Goal: Information Seeking & Learning: Understand process/instructions

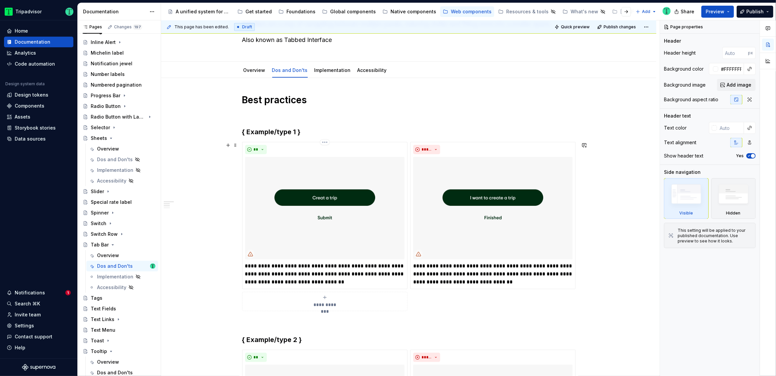
scroll to position [53, 0]
click at [269, 130] on h3 "{ Example/type 1 }" at bounding box center [408, 132] width 333 height 9
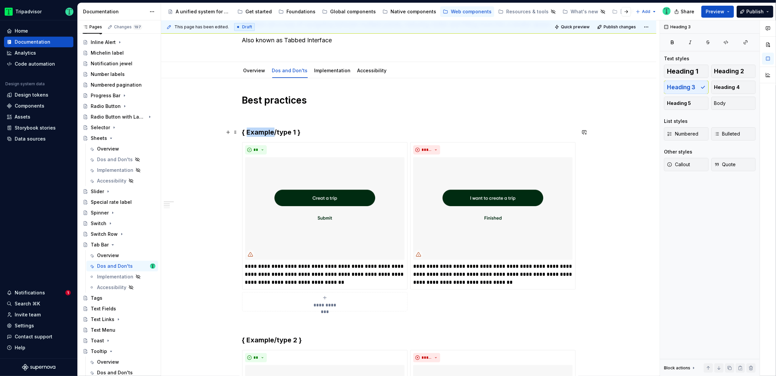
click at [269, 130] on h3 "{ Example/type 1 }" at bounding box center [408, 132] width 333 height 9
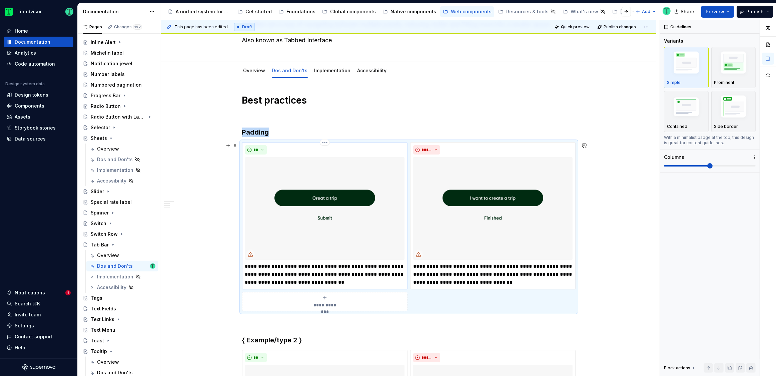
click at [348, 236] on img at bounding box center [324, 208] width 159 height 103
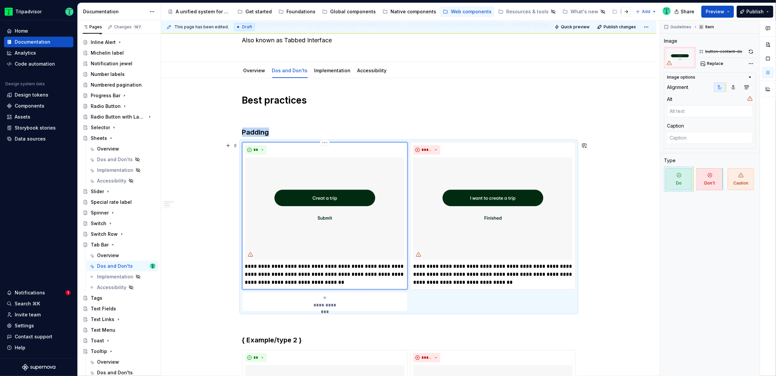
click at [372, 227] on img at bounding box center [324, 208] width 159 height 103
click at [714, 64] on span "Replace" at bounding box center [715, 63] width 16 height 5
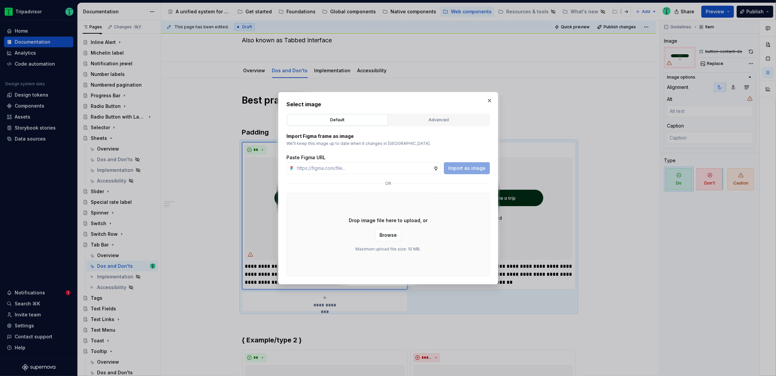
type textarea "*"
type input "[URL][DOMAIN_NAME][DATE]"
click at [459, 166] on span "Import as image" at bounding box center [466, 168] width 37 height 7
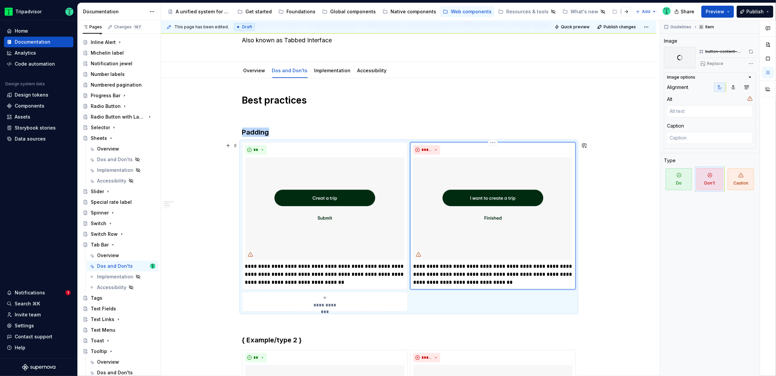
click at [452, 241] on img at bounding box center [492, 208] width 159 height 103
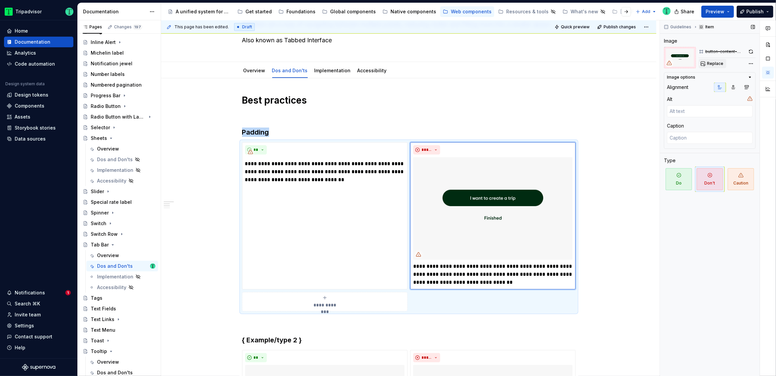
click at [712, 61] on span "Replace" at bounding box center [715, 63] width 16 height 5
type textarea "*"
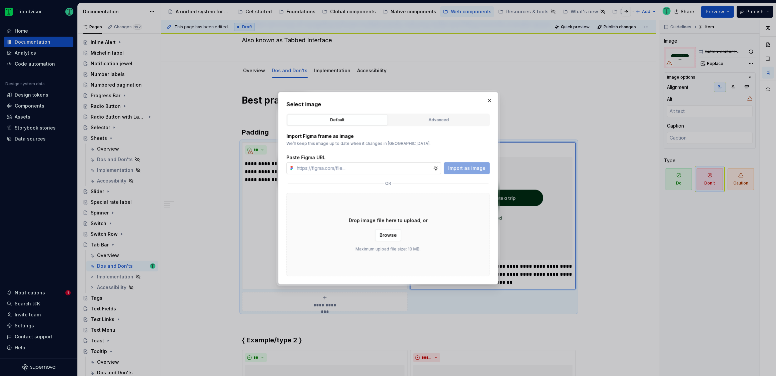
click at [410, 165] on input "text" at bounding box center [363, 168] width 139 height 12
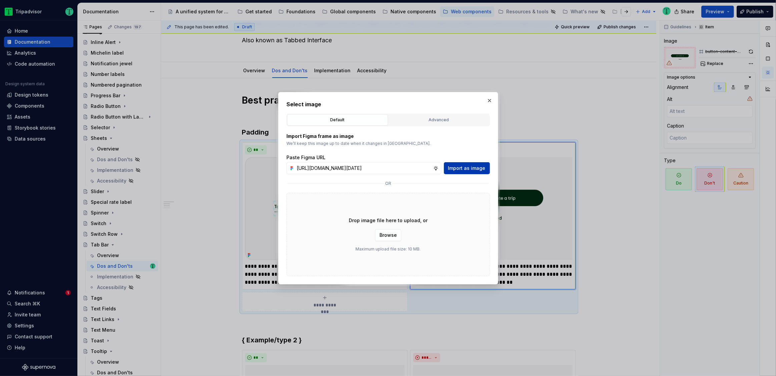
type input "[URL][DOMAIN_NAME][DATE]"
click at [461, 169] on span "Import as image" at bounding box center [466, 168] width 37 height 7
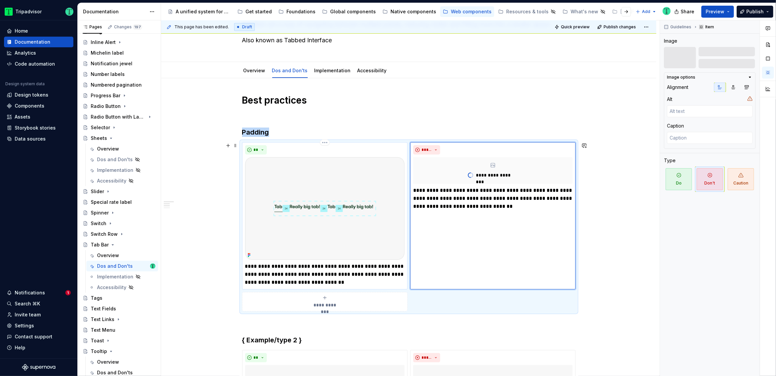
click at [347, 278] on p "**********" at bounding box center [324, 275] width 159 height 24
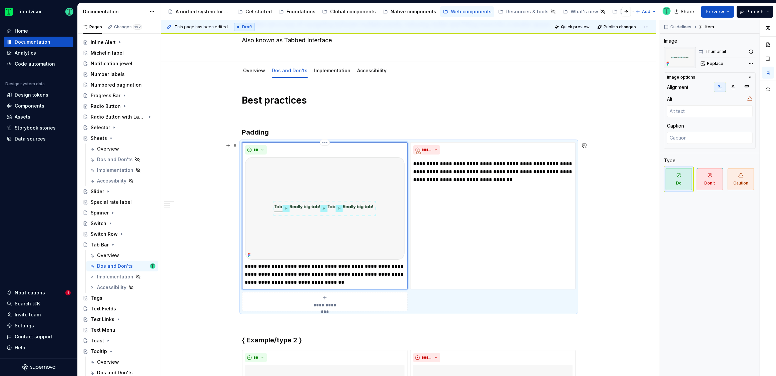
click at [348, 273] on p "**********" at bounding box center [324, 275] width 159 height 24
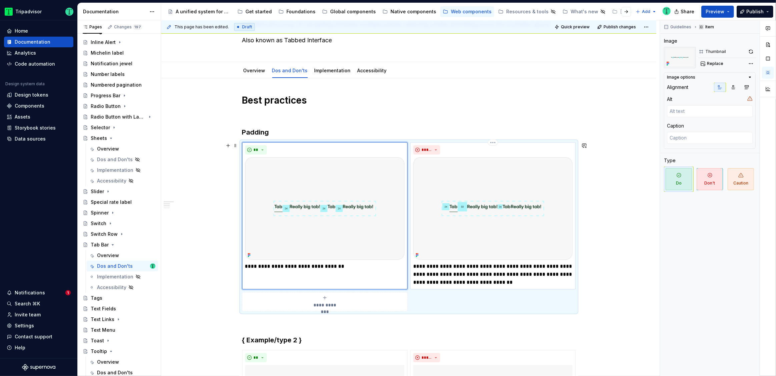
click at [449, 275] on p "**********" at bounding box center [492, 275] width 159 height 24
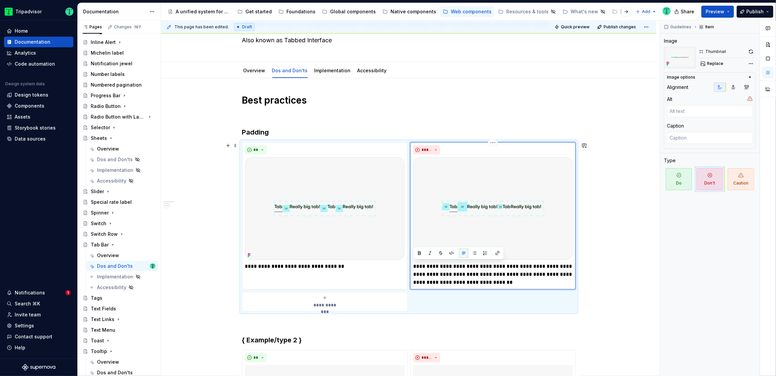
click at [449, 275] on p "**********" at bounding box center [492, 275] width 159 height 24
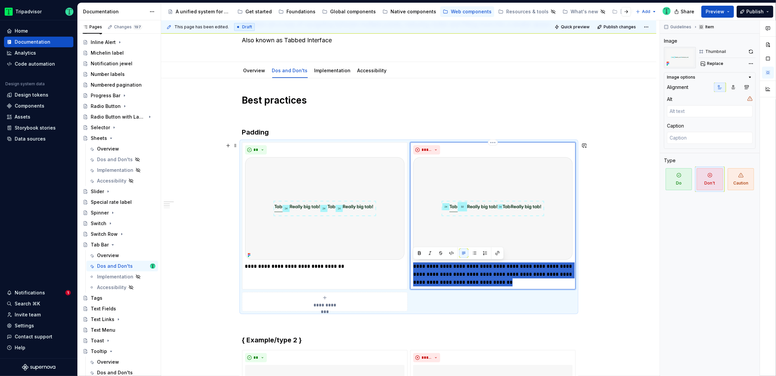
click at [449, 275] on p "**********" at bounding box center [492, 275] width 159 height 24
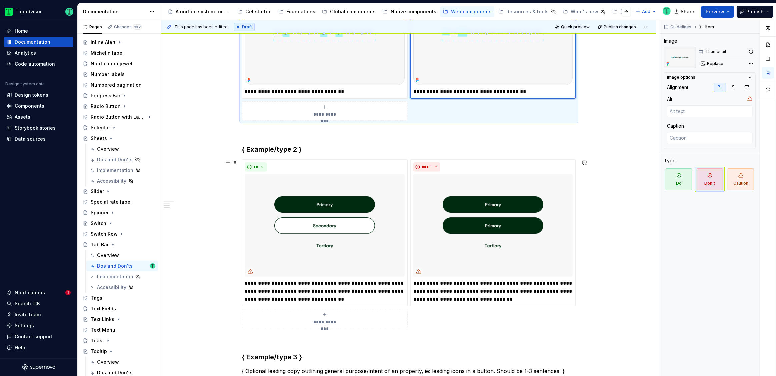
scroll to position [238, 0]
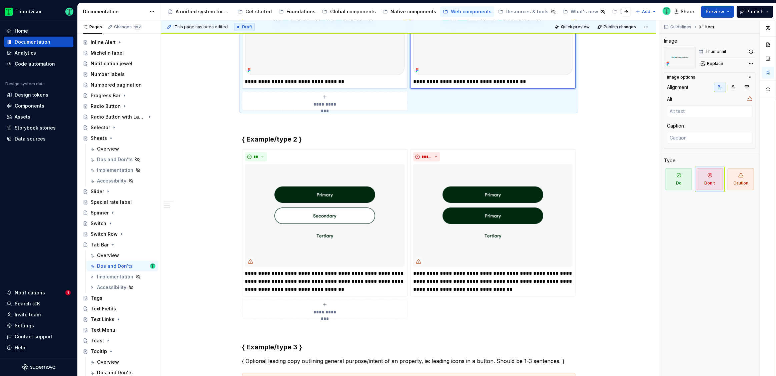
click at [371, 81] on p "**********" at bounding box center [324, 82] width 159 height 8
type textarea "*"
click at [534, 80] on p "**********" at bounding box center [492, 82] width 159 height 8
type textarea "*"
click at [639, 180] on div "**********" at bounding box center [408, 310] width 495 height 834
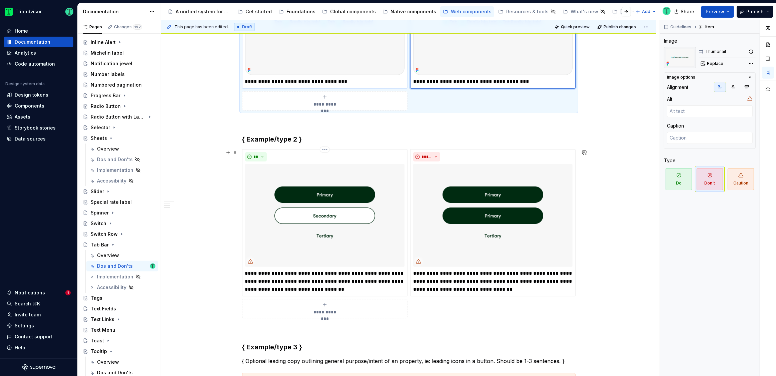
scroll to position [76, 0]
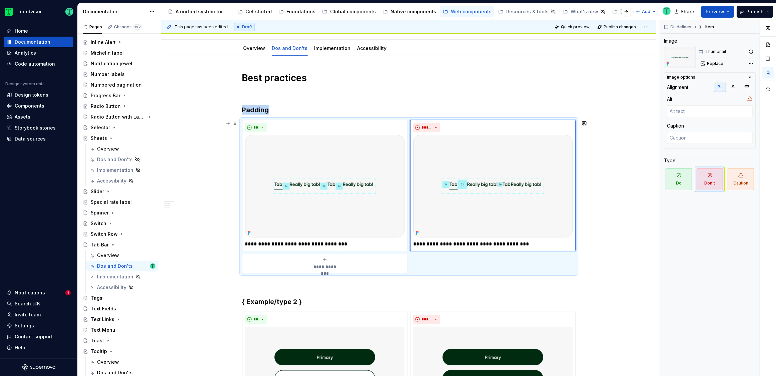
click at [343, 266] on div "**********" at bounding box center [324, 263] width 159 height 13
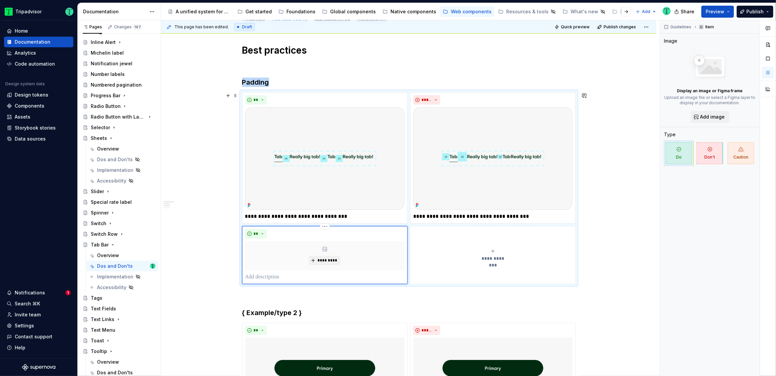
scroll to position [101, 0]
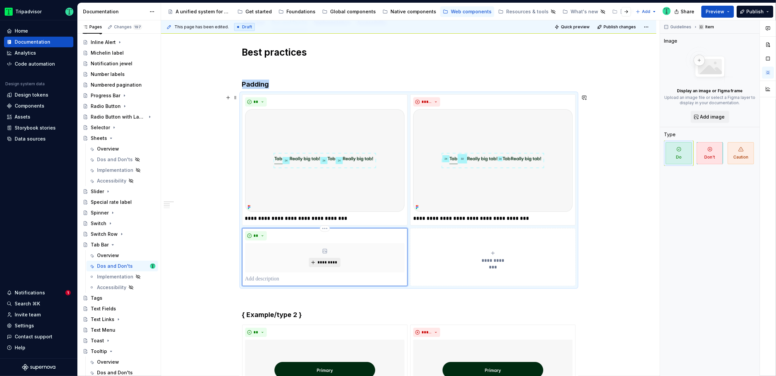
click at [329, 259] on button "*********" at bounding box center [325, 262] width 32 height 9
click at [263, 277] on p at bounding box center [324, 279] width 159 height 8
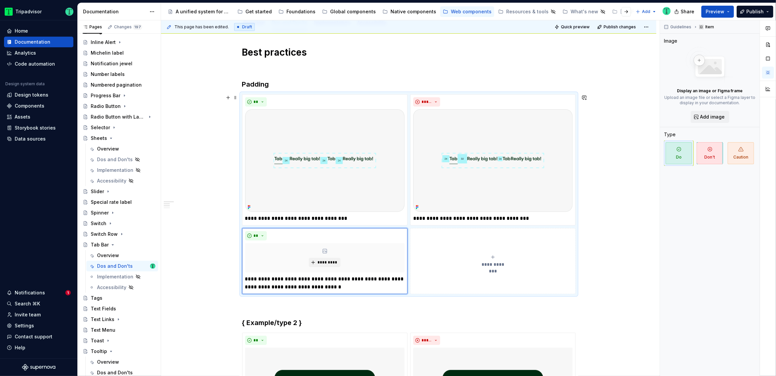
click at [441, 283] on button "**********" at bounding box center [492, 261] width 165 height 66
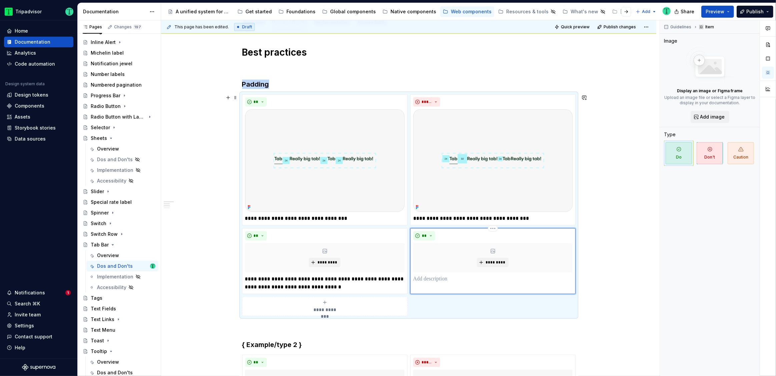
click at [446, 281] on p at bounding box center [492, 279] width 159 height 8
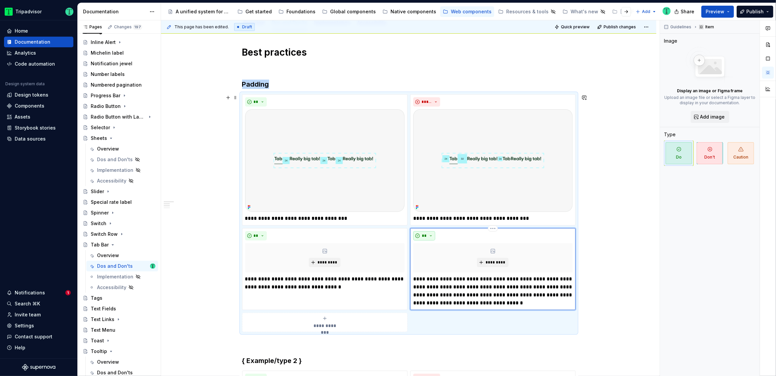
click at [429, 237] on button "**" at bounding box center [424, 235] width 22 height 9
click at [438, 260] on div "Don't" at bounding box center [439, 259] width 12 height 7
click at [341, 260] on div "*********" at bounding box center [324, 257] width 159 height 29
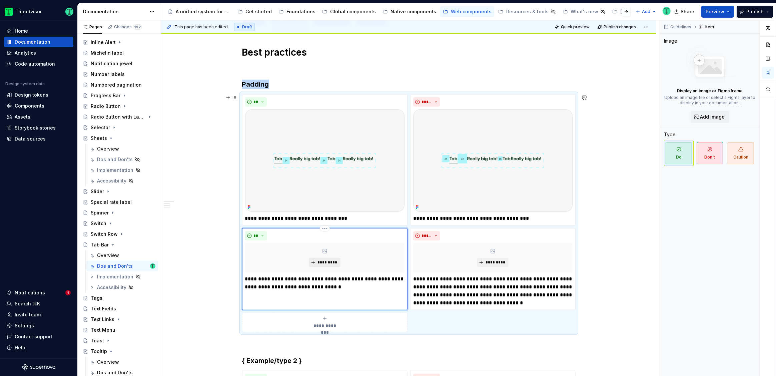
click at [333, 261] on span "*********" at bounding box center [327, 262] width 20 height 5
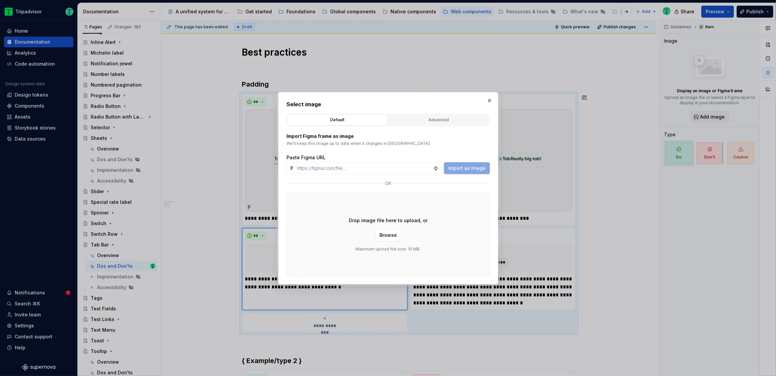
type textarea "*"
paste input "[URL][DOMAIN_NAME]"
type input "[URL][DOMAIN_NAME]"
click at [482, 169] on span "Import as image" at bounding box center [466, 168] width 37 height 7
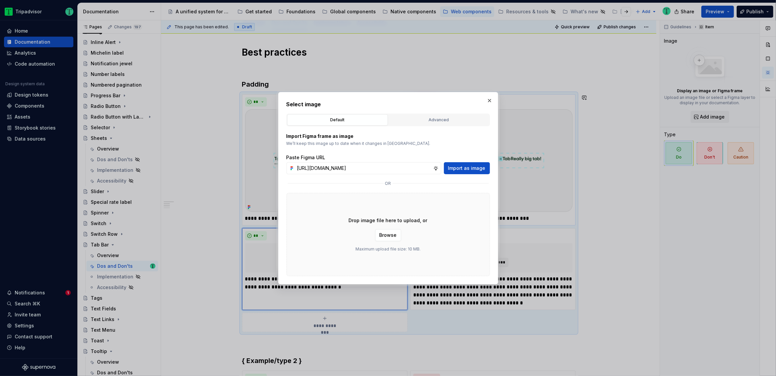
scroll to position [0, 0]
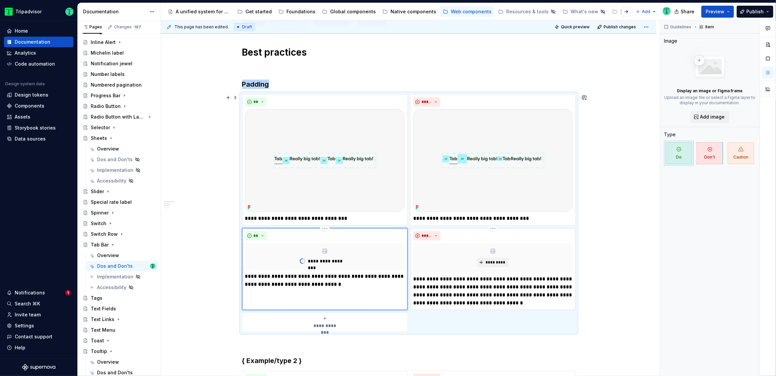
click at [525, 265] on div "*********" at bounding box center [492, 257] width 159 height 29
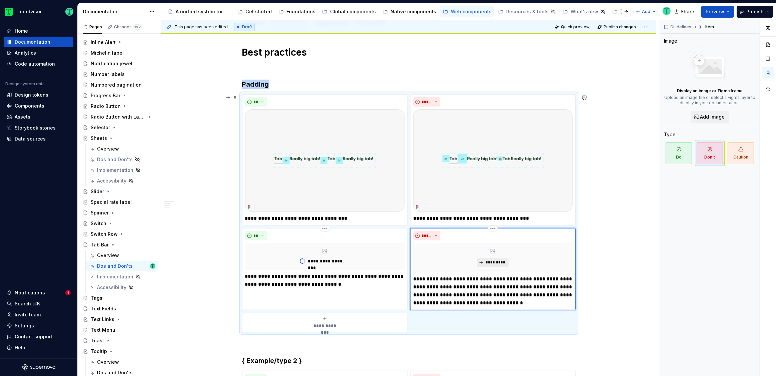
click at [498, 258] on button "*********" at bounding box center [493, 262] width 32 height 9
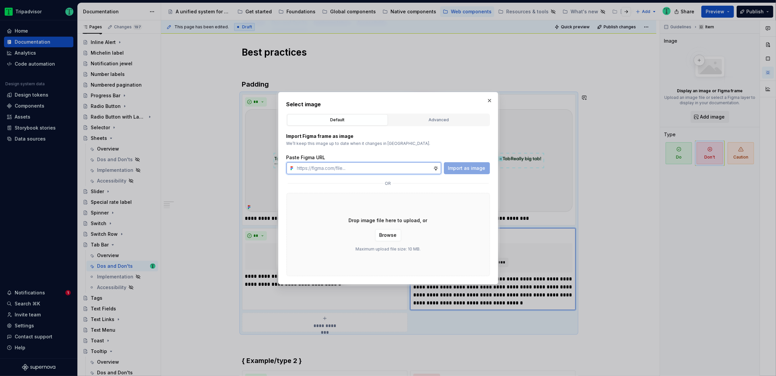
click at [410, 168] on input "text" at bounding box center [363, 168] width 139 height 12
paste input "[URL][DOMAIN_NAME]"
type input "[URL][DOMAIN_NAME]"
click at [486, 174] on button "Import as image" at bounding box center [467, 168] width 46 height 12
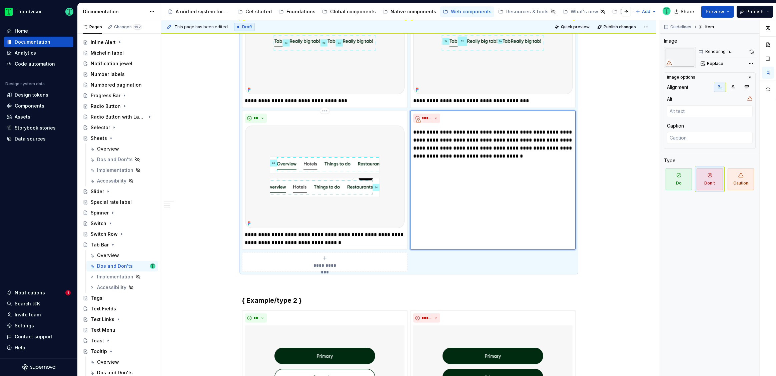
scroll to position [224, 0]
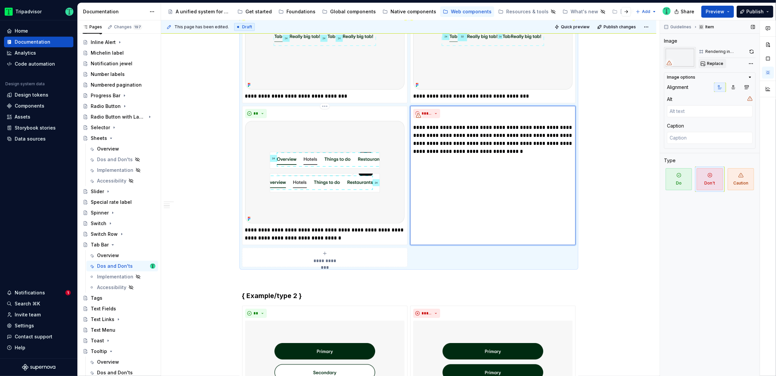
click at [711, 60] on button "Replace" at bounding box center [713, 63] width 28 height 9
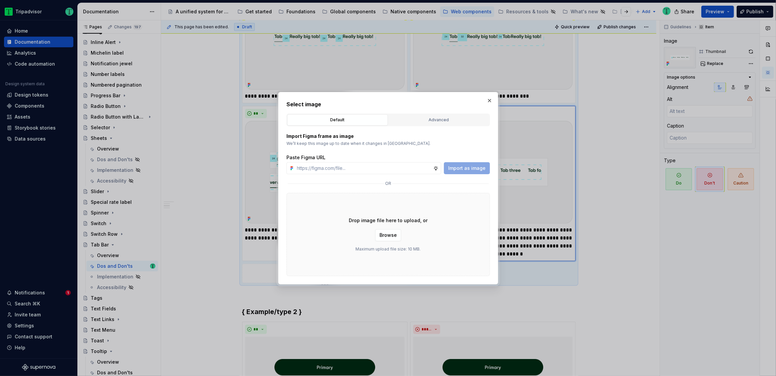
click at [487, 93] on div "Select image Default Advanced Import Figma frame as image We’ll keep this image…" at bounding box center [388, 188] width 220 height 193
click at [490, 97] on button "button" at bounding box center [489, 100] width 9 height 9
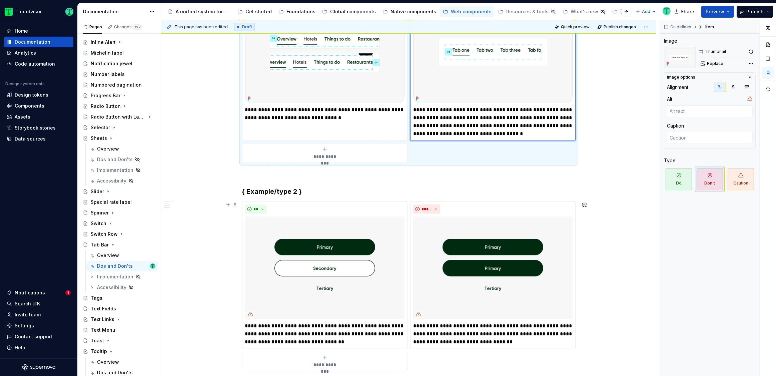
scroll to position [412, 0]
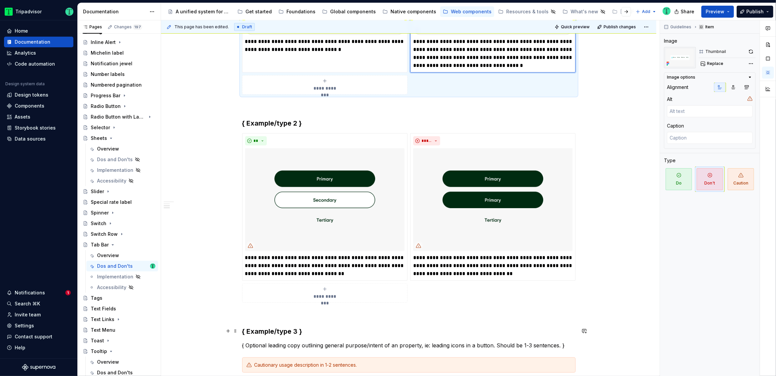
click at [274, 331] on h3 "{ Example/type 3 }" at bounding box center [408, 331] width 333 height 9
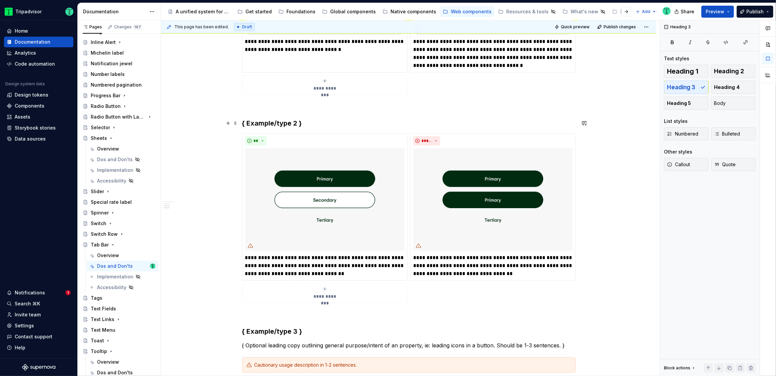
click at [279, 121] on h3 "{ Example/type 2 }" at bounding box center [408, 123] width 333 height 9
click at [183, 215] on div "**********" at bounding box center [408, 215] width 495 height 992
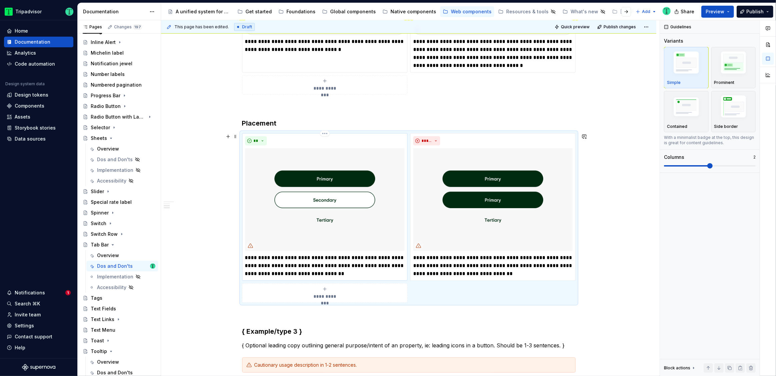
click at [336, 269] on p "**********" at bounding box center [324, 266] width 159 height 24
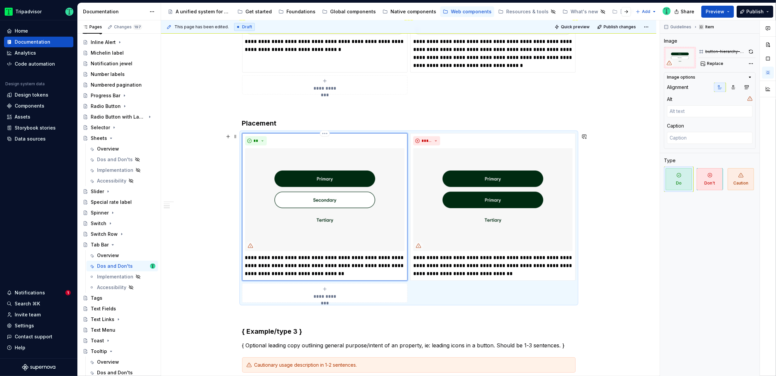
click at [336, 269] on p "**********" at bounding box center [324, 266] width 159 height 24
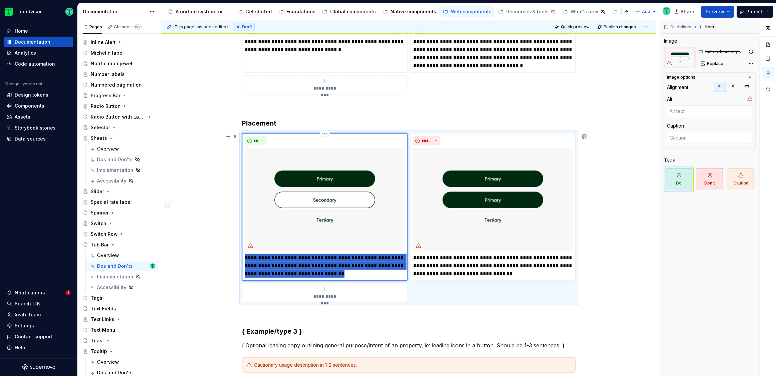
click at [336, 269] on p "**********" at bounding box center [324, 266] width 159 height 24
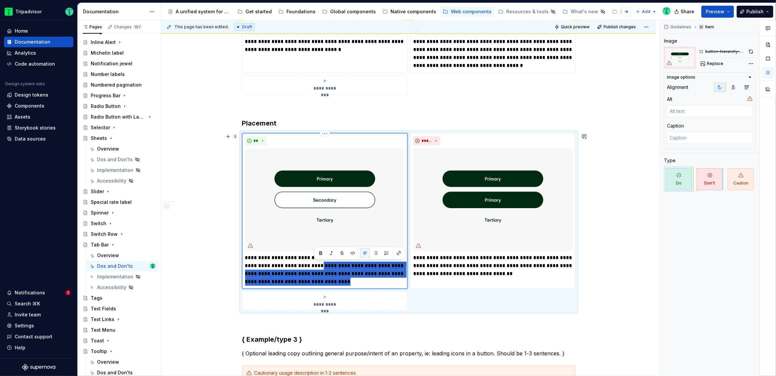
drag, startPoint x: 359, startPoint y: 280, endPoint x: 315, endPoint y: 264, distance: 46.7
click at [315, 264] on p "**********" at bounding box center [324, 270] width 159 height 32
click at [315, 275] on p "**********" at bounding box center [324, 270] width 159 height 32
drag, startPoint x: 246, startPoint y: 266, endPoint x: 363, endPoint y: 279, distance: 117.4
click at [363, 279] on p "**********" at bounding box center [324, 270] width 159 height 32
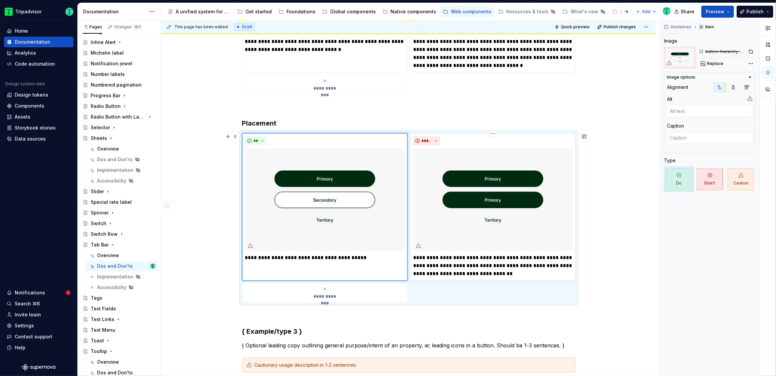
click at [449, 255] on p "**********" at bounding box center [492, 266] width 159 height 24
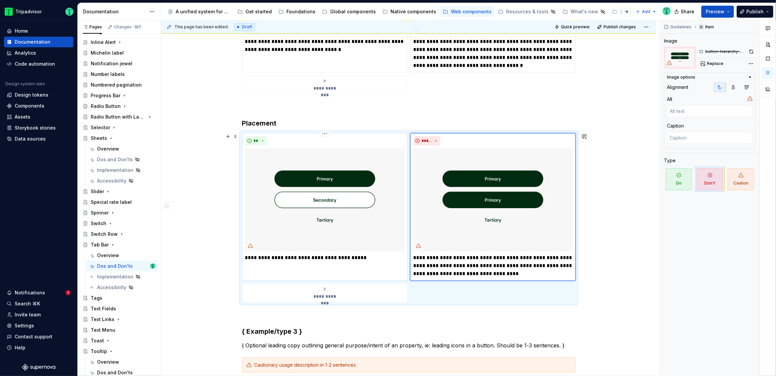
click at [384, 263] on p "**********" at bounding box center [324, 262] width 159 height 16
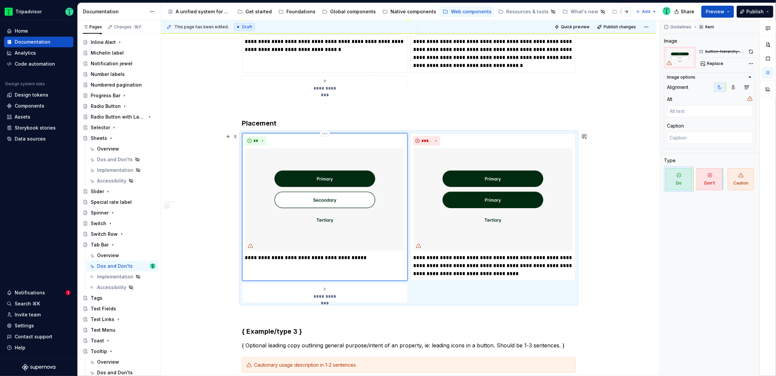
click at [362, 211] on img at bounding box center [324, 199] width 159 height 103
click at [709, 68] on button "Replace" at bounding box center [713, 63] width 28 height 9
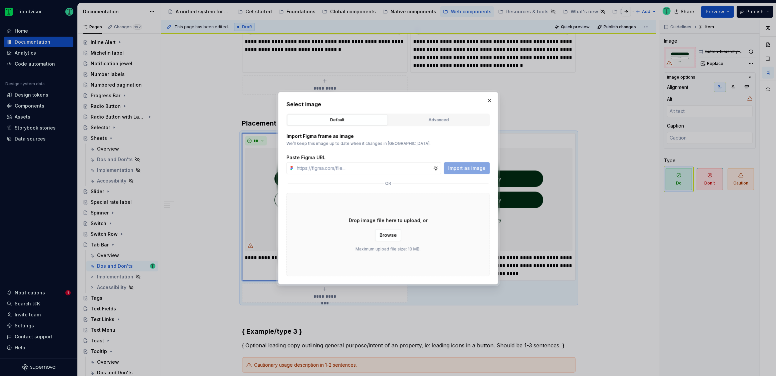
type textarea "*"
click at [395, 163] on input "text" at bounding box center [363, 168] width 139 height 12
paste input "[URL][DOMAIN_NAME][DATE]"
type input "[URL][DOMAIN_NAME][DATE]"
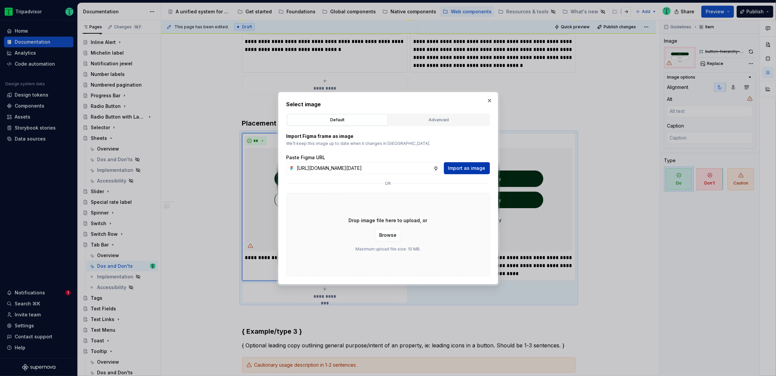
click at [466, 169] on span "Import as image" at bounding box center [466, 168] width 37 height 7
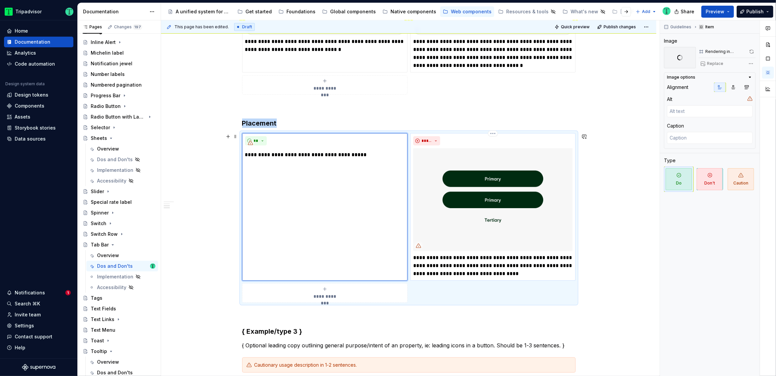
click at [451, 223] on img at bounding box center [492, 199] width 159 height 103
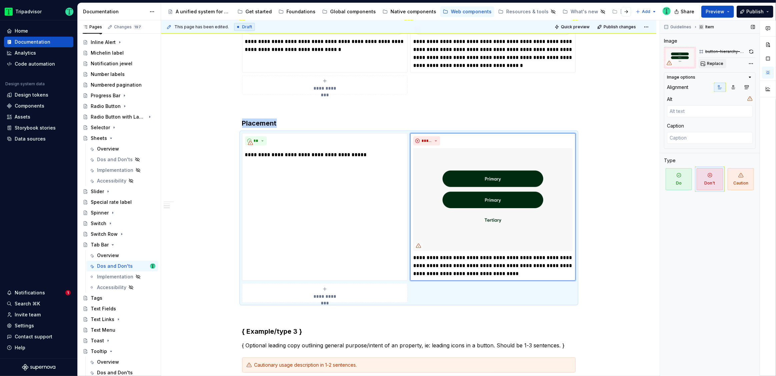
click at [713, 62] on span "Replace" at bounding box center [715, 63] width 16 height 5
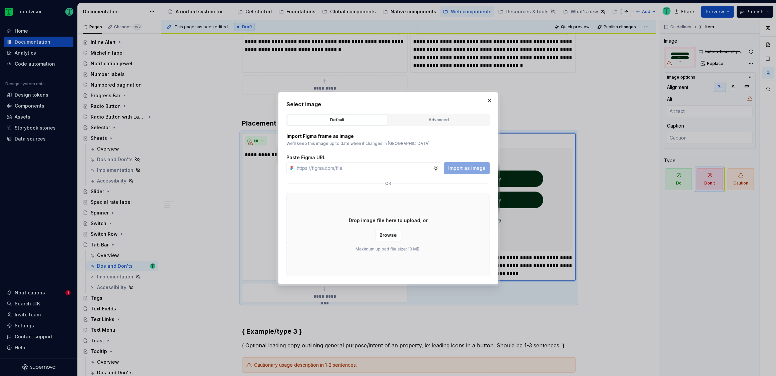
type textarea "*"
click at [400, 169] on input "text" at bounding box center [363, 168] width 139 height 12
type input "[URL][DOMAIN_NAME][DATE]"
click at [450, 168] on span "Import as image" at bounding box center [466, 168] width 37 height 7
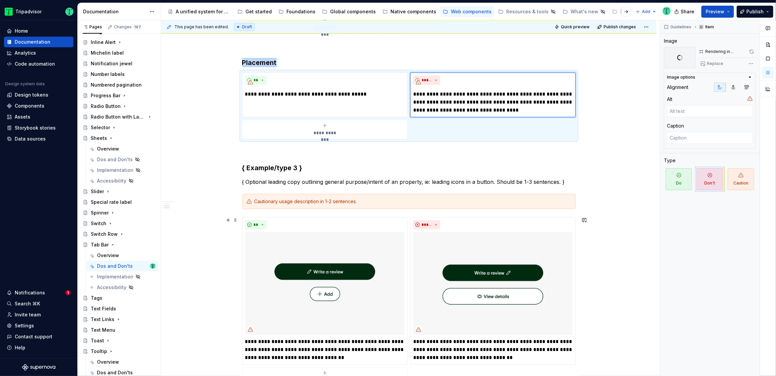
scroll to position [472, 0]
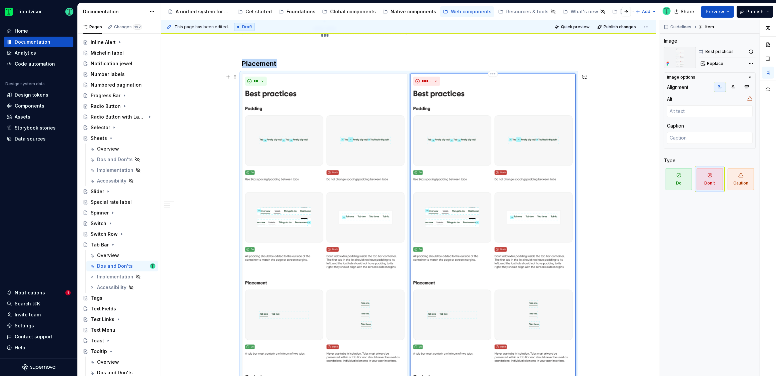
click at [471, 195] on img at bounding box center [492, 271] width 159 height 364
click at [707, 66] on button "Replace" at bounding box center [713, 63] width 28 height 9
type textarea "*"
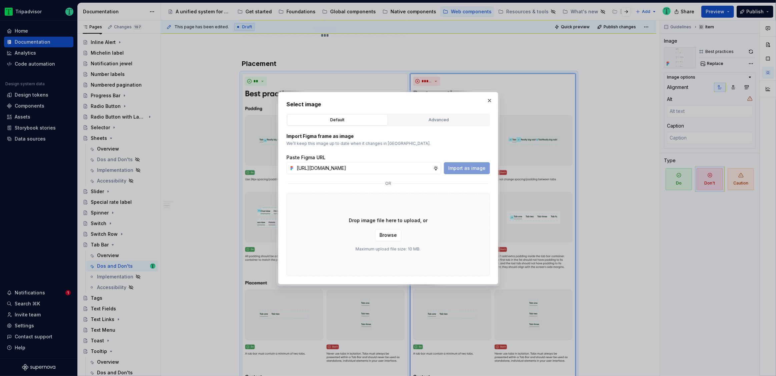
scroll to position [0, 162]
type input "[URL][DOMAIN_NAME]"
drag, startPoint x: 482, startPoint y: 168, endPoint x: 480, endPoint y: 172, distance: 5.1
click at [482, 167] on span "Import as image" at bounding box center [466, 168] width 37 height 7
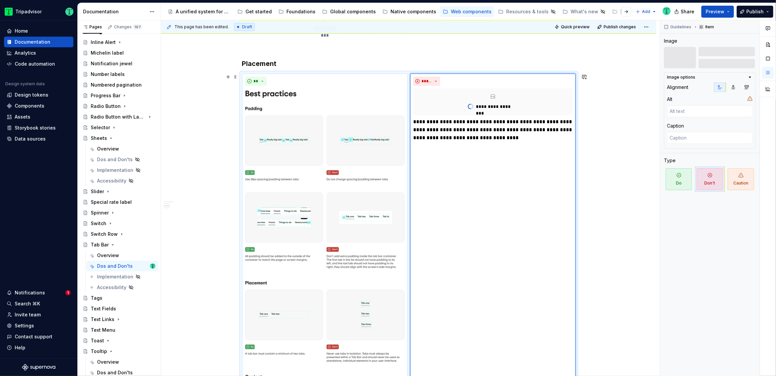
scroll to position [593, 0]
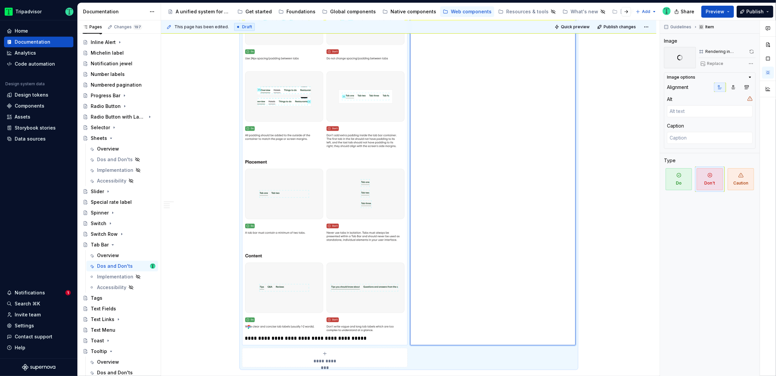
click at [308, 106] on img at bounding box center [324, 150] width 159 height 364
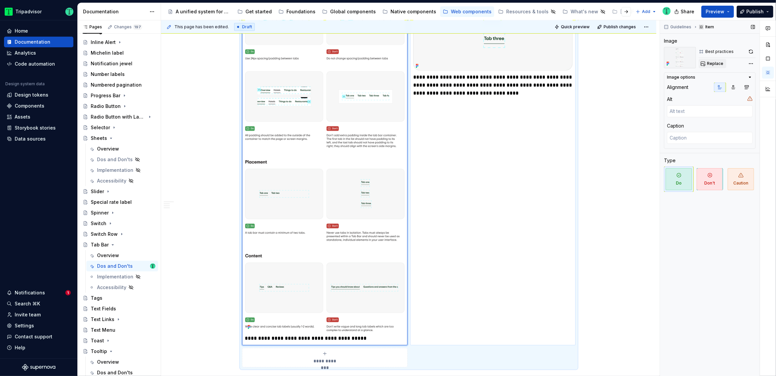
click at [706, 63] on button "Replace" at bounding box center [713, 63] width 28 height 9
type textarea "*"
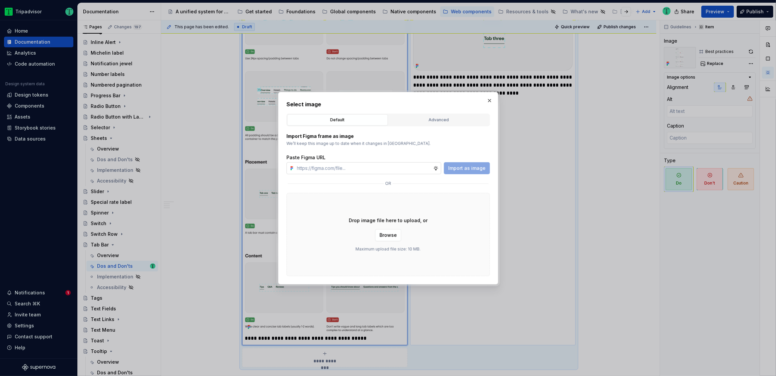
click at [332, 168] on input "text" at bounding box center [363, 168] width 139 height 12
type input "[URL][DOMAIN_NAME]"
click at [482, 169] on span "Import as image" at bounding box center [466, 168] width 37 height 7
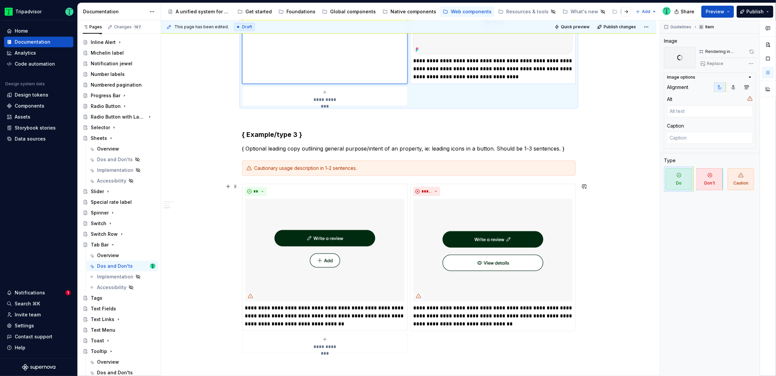
scroll to position [611, 0]
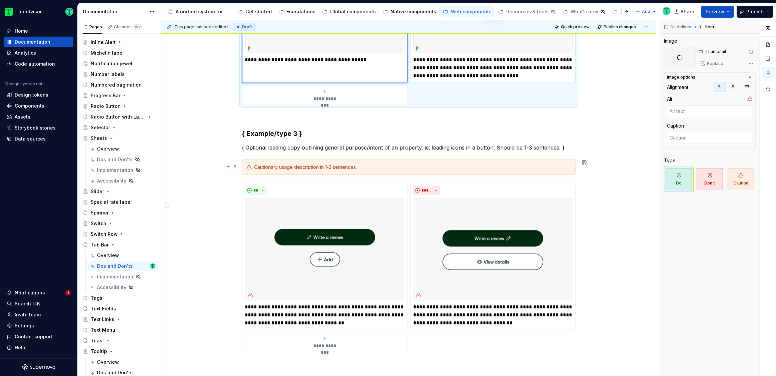
click at [294, 169] on div "Cautionary usage description in 1-2 sentences." at bounding box center [412, 167] width 317 height 7
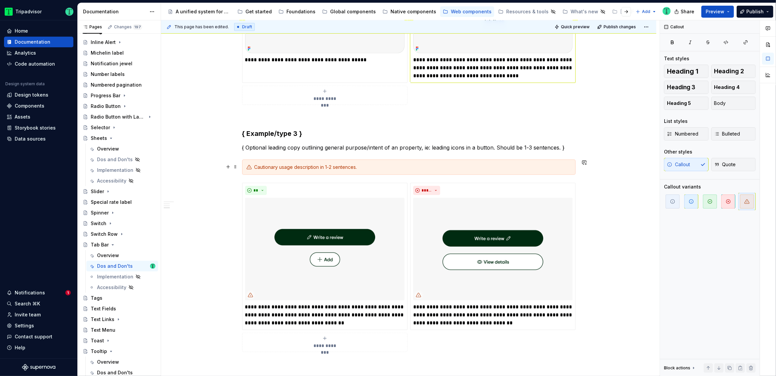
click at [421, 170] on div "Cautionary usage description in 1-2 sentences." at bounding box center [408, 167] width 333 height 15
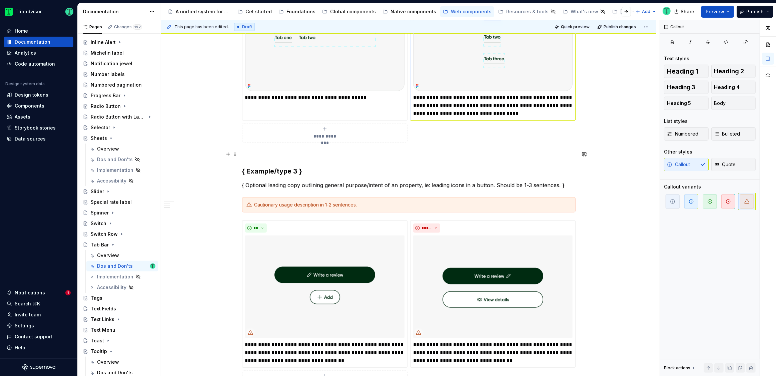
scroll to position [593, 0]
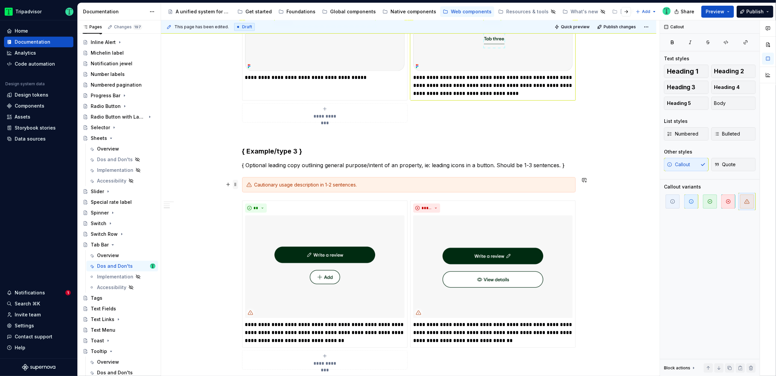
click at [235, 185] on span at bounding box center [235, 184] width 5 height 9
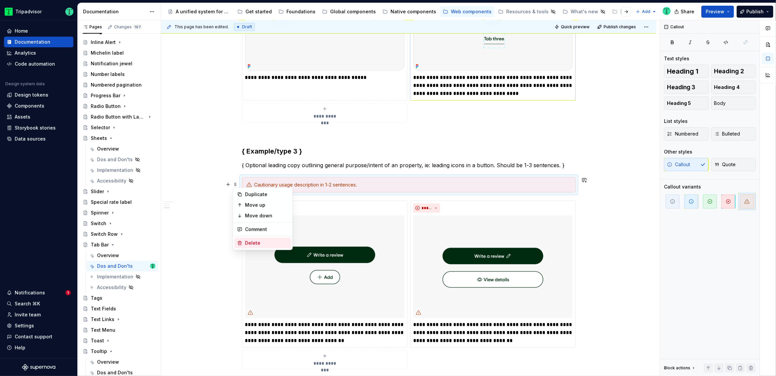
click at [240, 241] on icon at bounding box center [239, 243] width 5 height 5
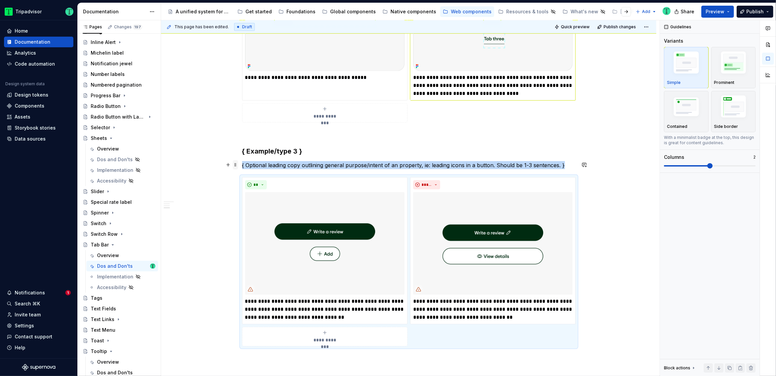
click at [236, 165] on span at bounding box center [235, 164] width 5 height 9
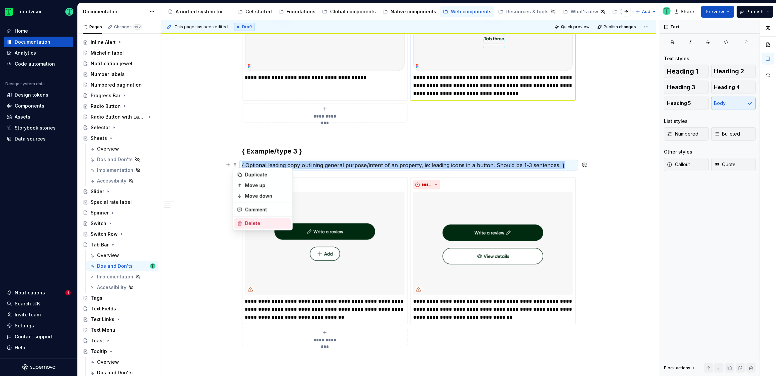
click at [246, 224] on div "Delete" at bounding box center [266, 223] width 43 height 7
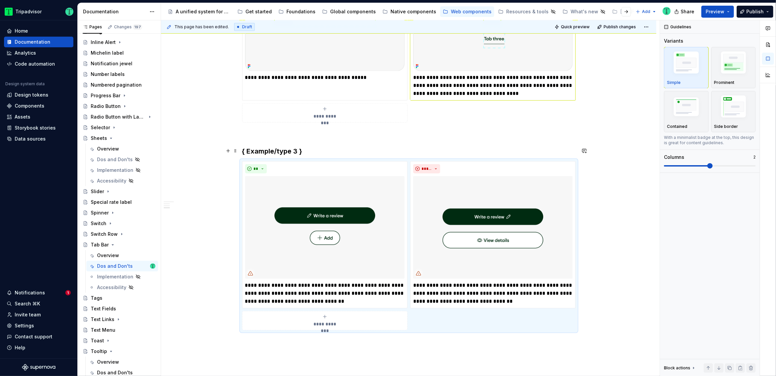
click at [281, 153] on h3 "{ Example/type 3 }" at bounding box center [408, 151] width 333 height 9
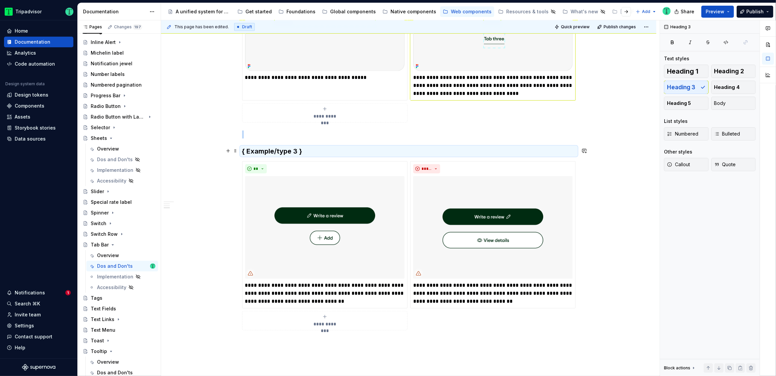
click at [281, 153] on h3 "{ Example/type 3 }" at bounding box center [408, 151] width 333 height 9
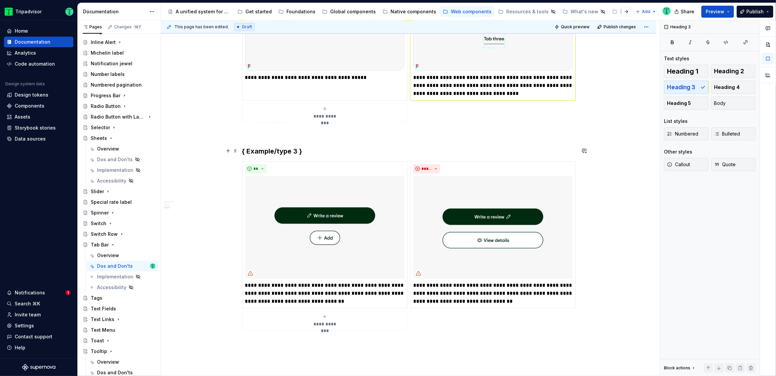
click at [281, 153] on h3 "{ Example/type 3 }" at bounding box center [408, 151] width 333 height 9
click at [194, 222] on div "**********" at bounding box center [408, 15] width 495 height 953
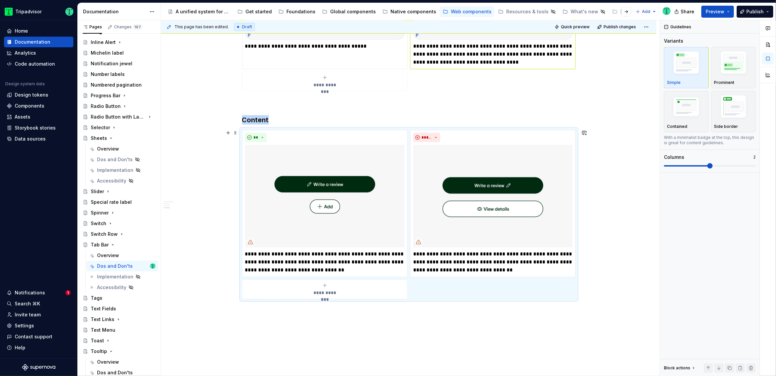
scroll to position [669, 0]
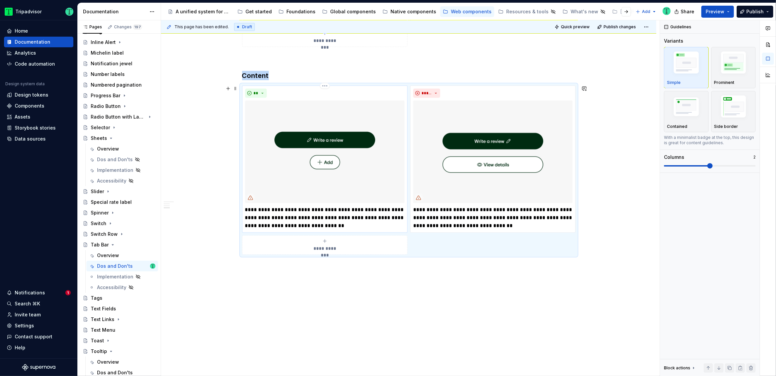
click at [336, 220] on p "**********" at bounding box center [324, 218] width 159 height 24
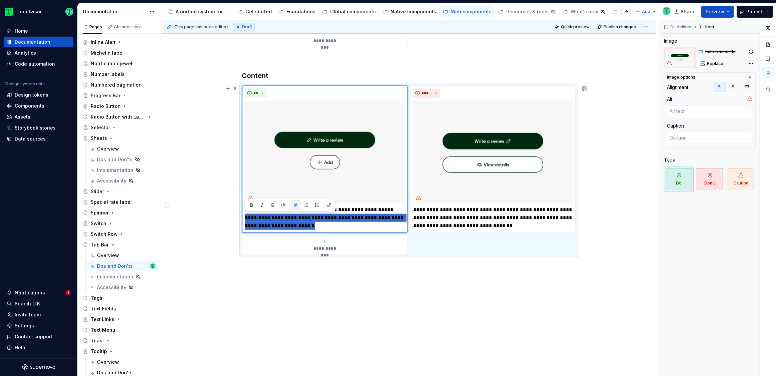
drag, startPoint x: 311, startPoint y: 227, endPoint x: 238, endPoint y: 216, distance: 73.8
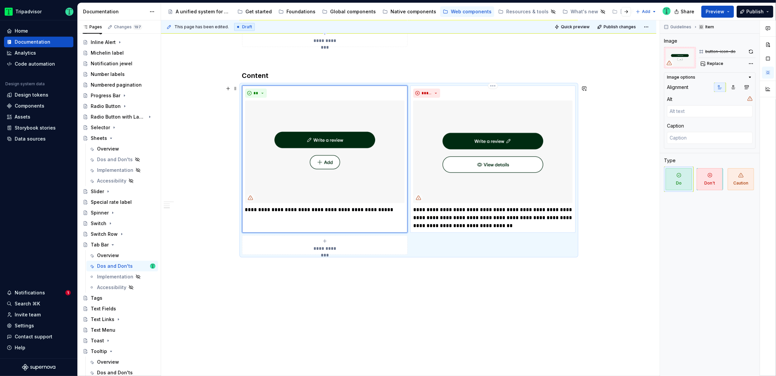
click at [482, 219] on p "**********" at bounding box center [492, 218] width 159 height 24
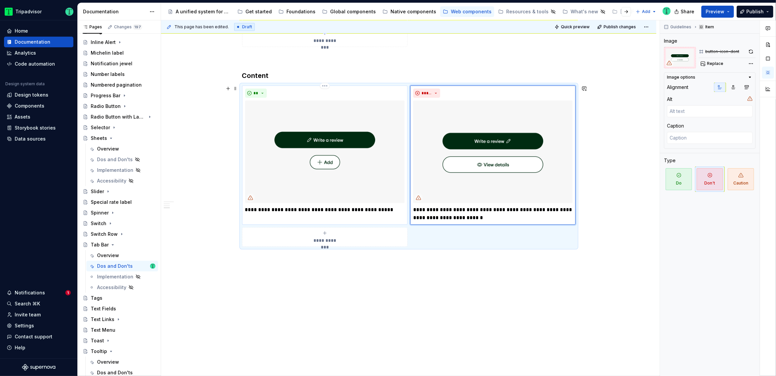
click at [385, 216] on p "**********" at bounding box center [324, 214] width 159 height 16
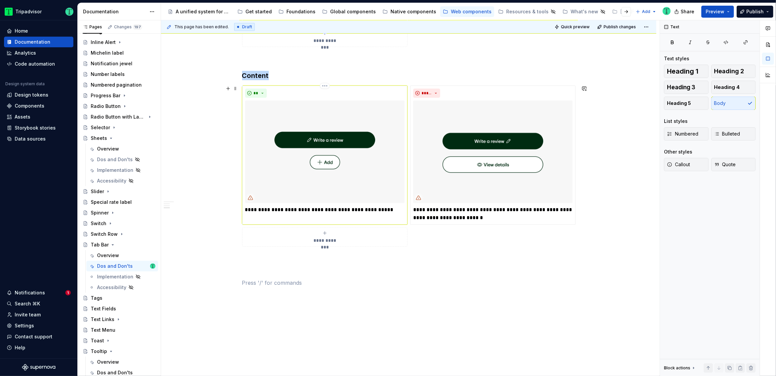
click at [378, 173] on img at bounding box center [324, 152] width 159 height 103
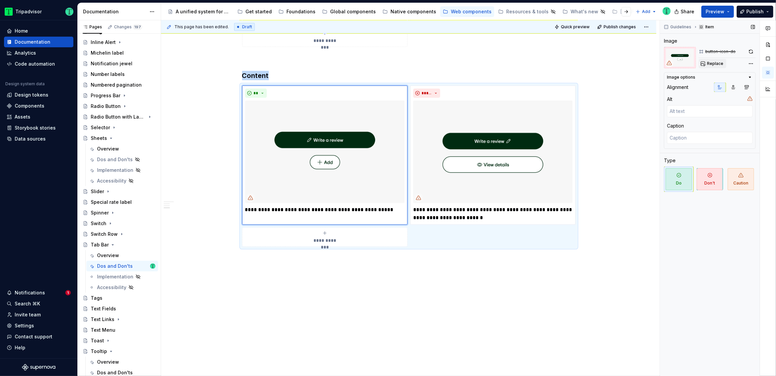
click at [722, 61] on span "Replace" at bounding box center [715, 63] width 16 height 5
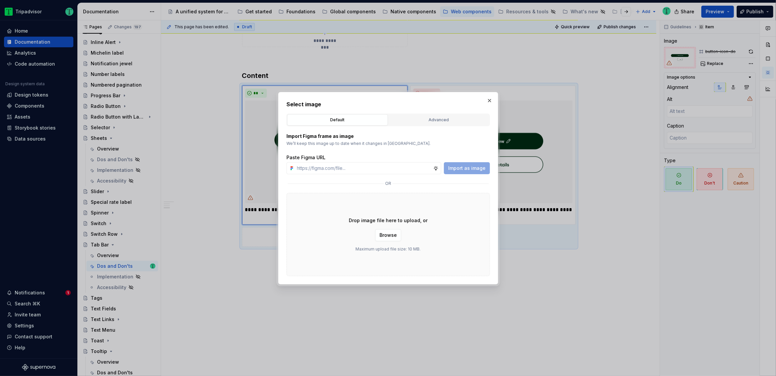
type textarea "*"
click at [359, 170] on input "text" at bounding box center [363, 168] width 139 height 12
paste input "[URL][DOMAIN_NAME][DATE][DATE]"
type input "[URL][DOMAIN_NAME][DATE][DATE]"
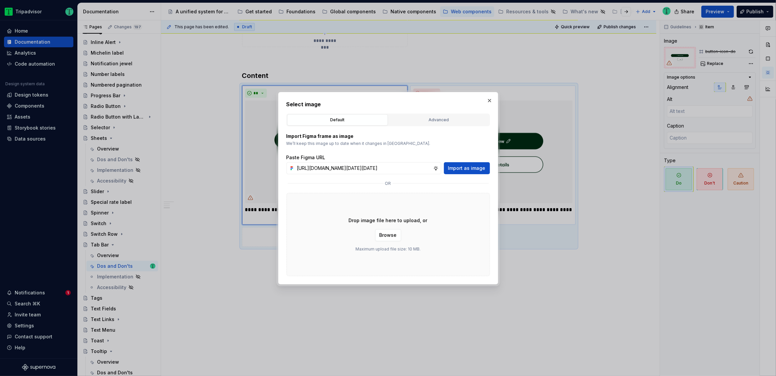
click at [478, 167] on span "Import as image" at bounding box center [466, 168] width 37 height 7
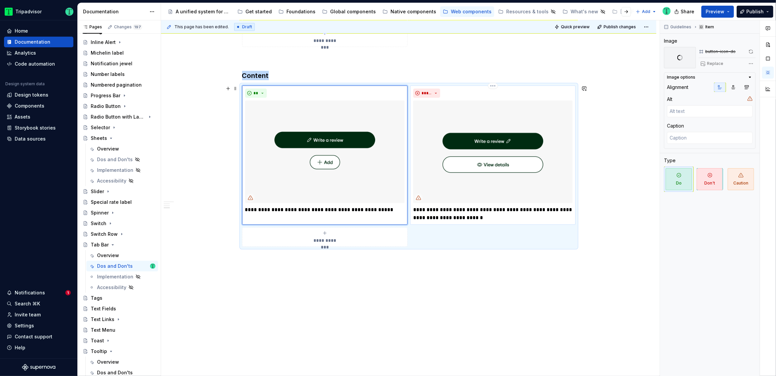
click at [492, 187] on img at bounding box center [492, 152] width 159 height 103
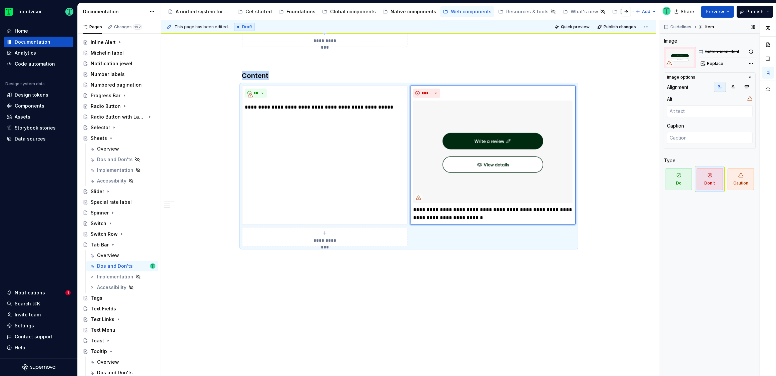
click at [711, 63] on span "Replace" at bounding box center [715, 63] width 16 height 5
type textarea "*"
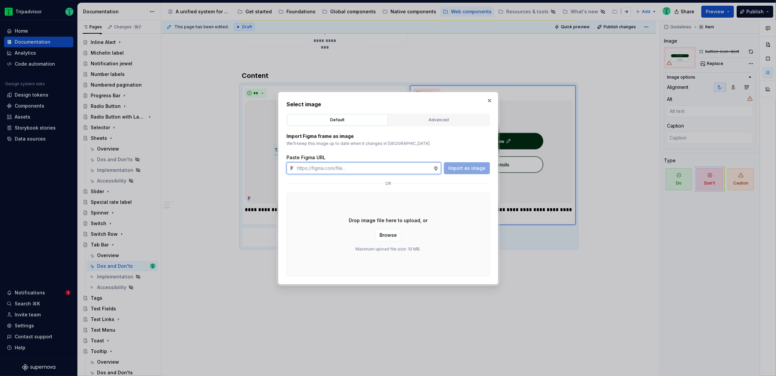
click at [408, 167] on input "text" at bounding box center [363, 168] width 139 height 12
paste input "[URL][DOMAIN_NAME][DATE][DATE]"
type input "[URL][DOMAIN_NAME][DATE][DATE]"
click at [459, 168] on span "Import as image" at bounding box center [466, 168] width 37 height 7
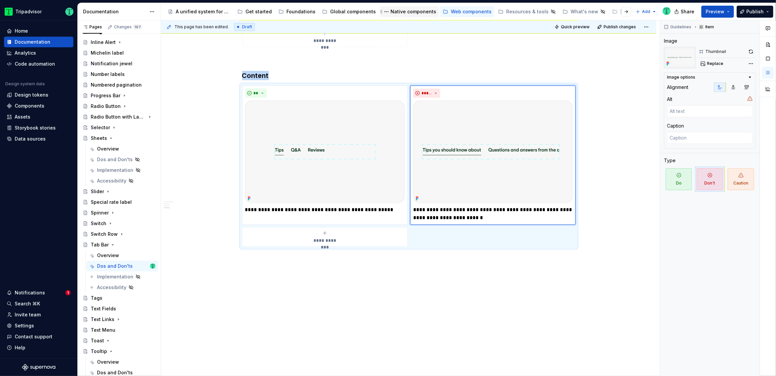
click at [392, 13] on div "Native components" at bounding box center [413, 11] width 46 height 7
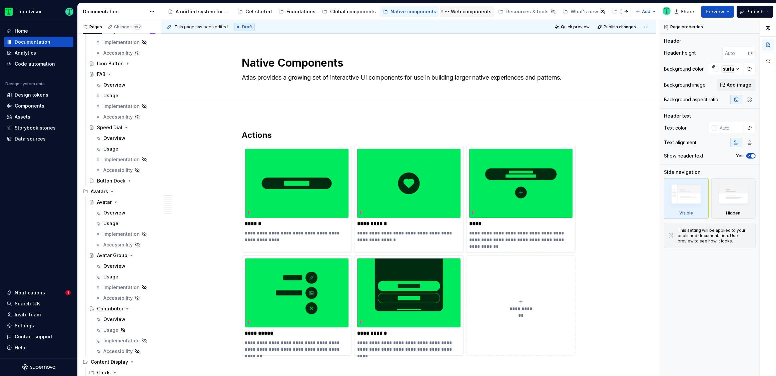
click at [457, 11] on div "Web components" at bounding box center [471, 11] width 41 height 7
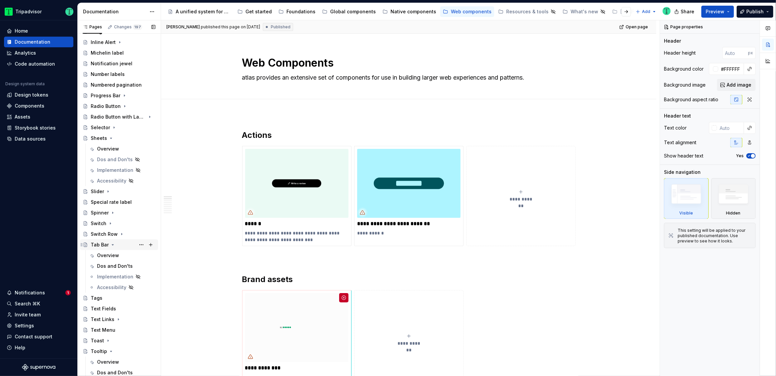
click at [103, 245] on div "Tab Bar" at bounding box center [100, 245] width 18 height 7
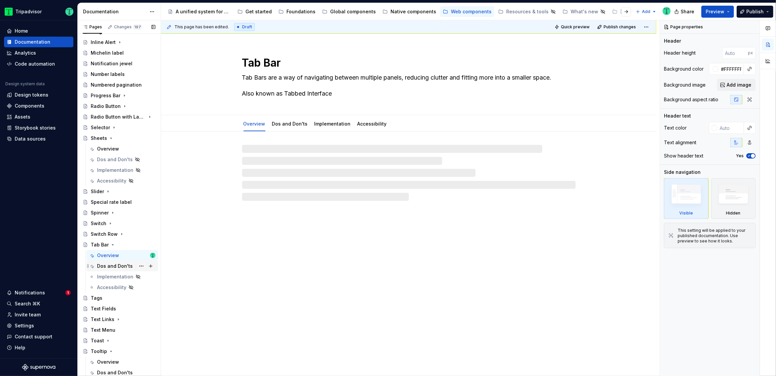
click at [105, 268] on div "Dos and Don'ts" at bounding box center [115, 266] width 36 height 7
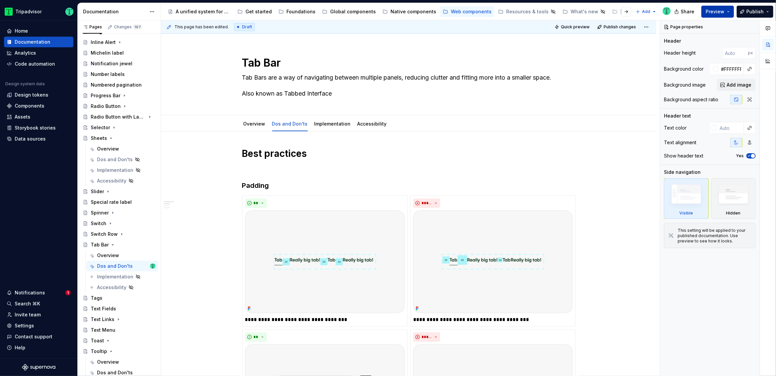
click at [732, 10] on button "Preview" at bounding box center [717, 12] width 33 height 12
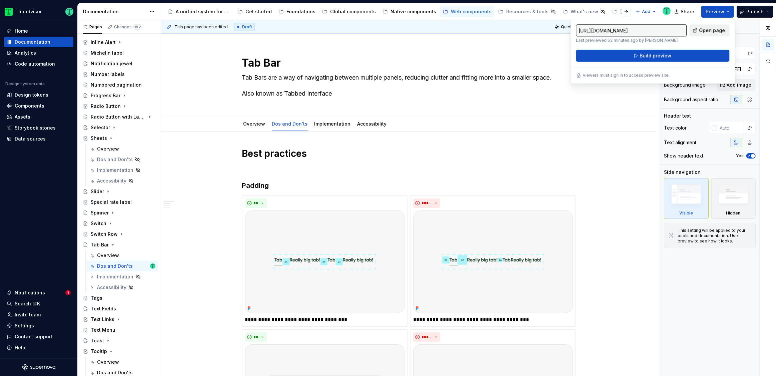
click at [724, 27] on span "Open page" at bounding box center [712, 30] width 26 height 7
click at [711, 9] on span "Preview" at bounding box center [715, 11] width 19 height 7
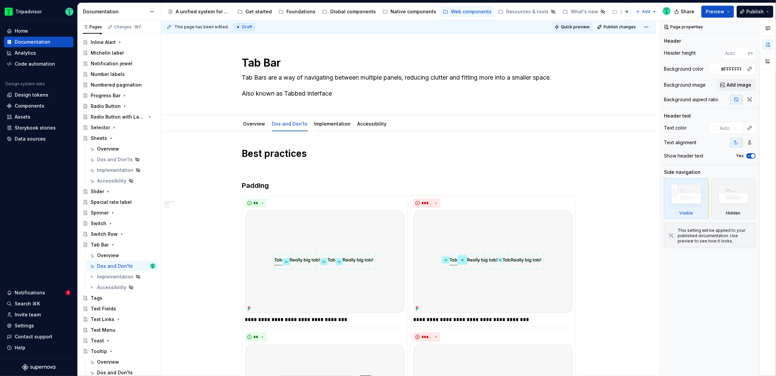
click at [577, 28] on span "Quick preview" at bounding box center [575, 26] width 29 height 5
click at [730, 11] on button "Preview" at bounding box center [717, 12] width 33 height 12
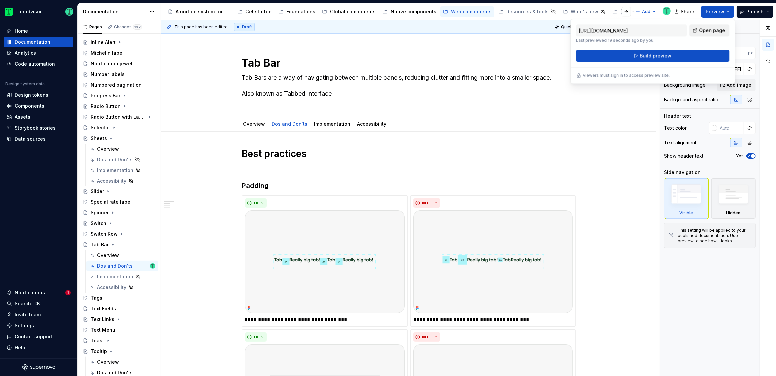
click at [713, 29] on span "Open page" at bounding box center [712, 30] width 26 height 7
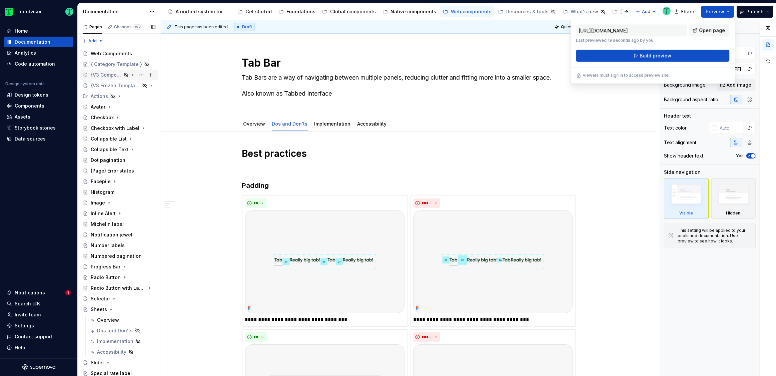
click at [104, 76] on div "{V3 Component Template}" at bounding box center [106, 75] width 31 height 7
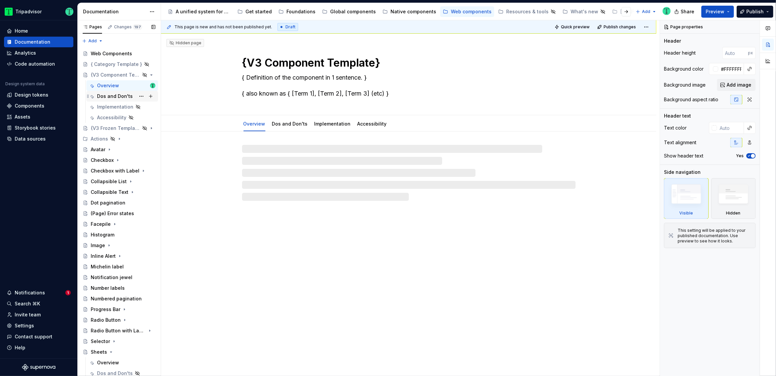
click at [113, 95] on div "Dos and Don'ts" at bounding box center [115, 96] width 36 height 7
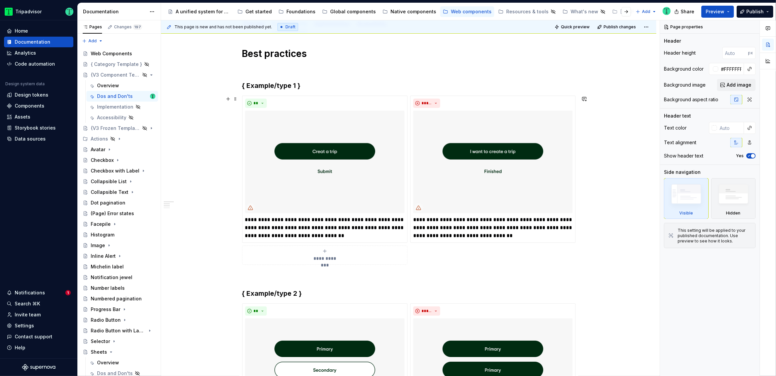
scroll to position [110, 0]
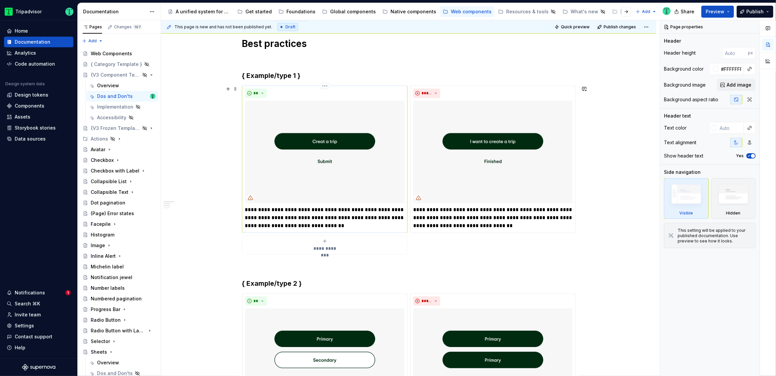
click at [332, 177] on img at bounding box center [324, 152] width 159 height 103
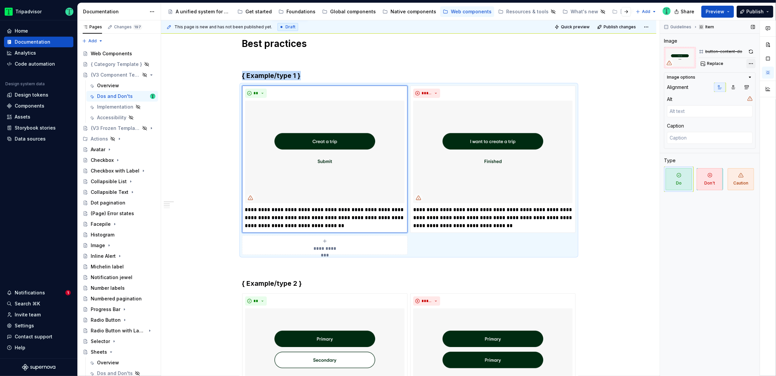
click at [749, 64] on div "Comments Open comments No comments yet Select ‘Comment’ from the block context …" at bounding box center [718, 198] width 116 height 356
click at [733, 80] on div "Open Figma file File: Altas Native Documentation" at bounding box center [709, 79] width 69 height 13
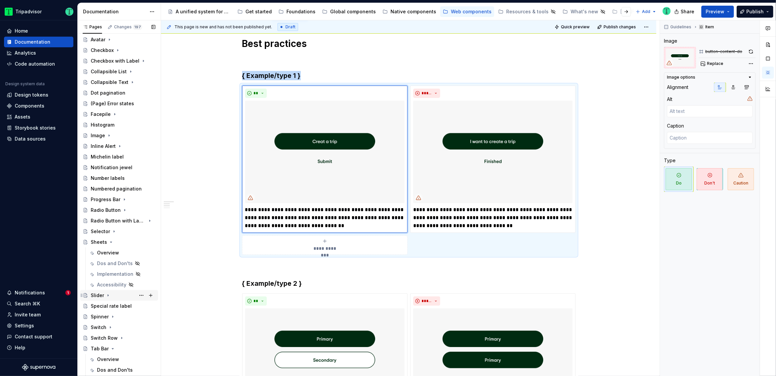
scroll to position [0, 0]
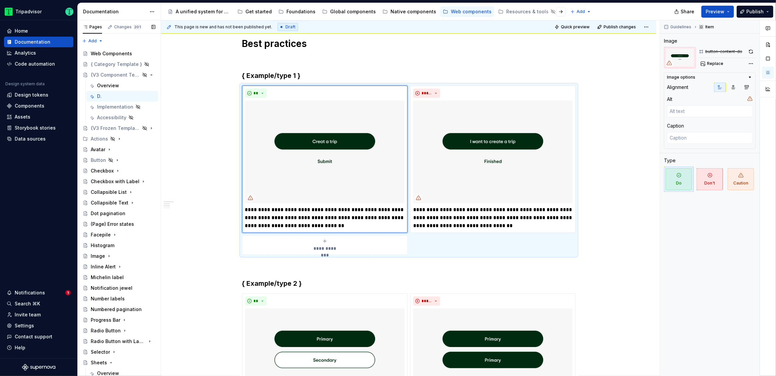
type textarea "*"
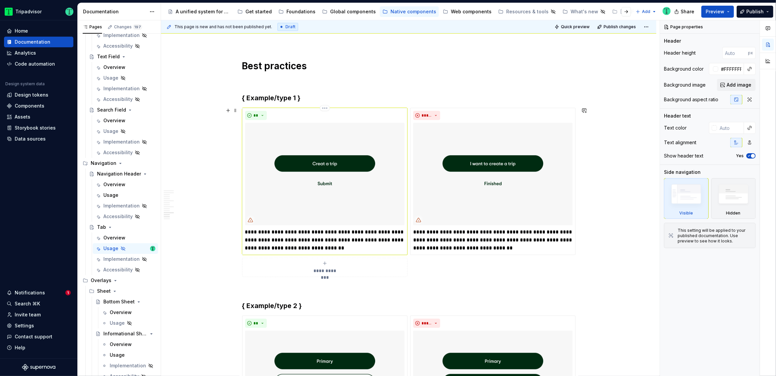
scroll to position [1120, 0]
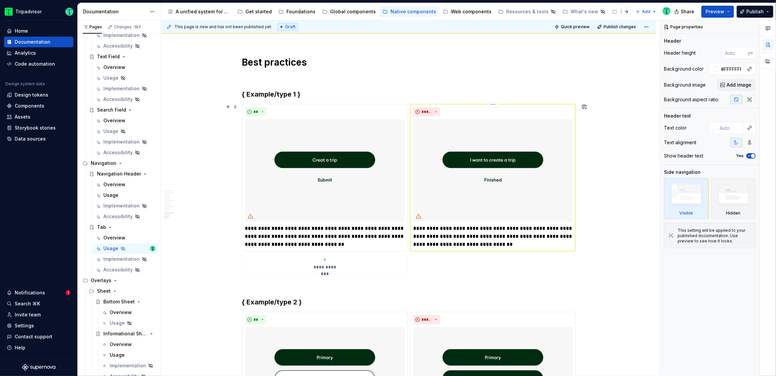
click at [542, 156] on img at bounding box center [492, 170] width 159 height 103
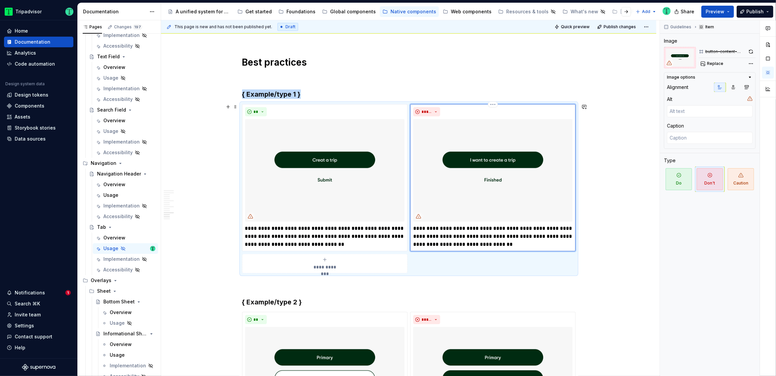
click at [548, 136] on img at bounding box center [492, 170] width 159 height 103
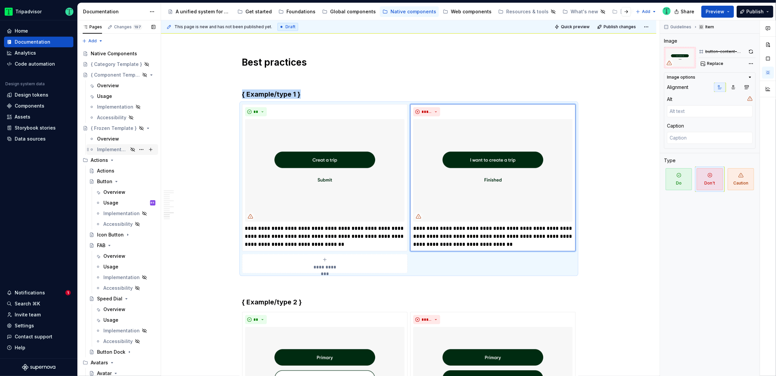
scroll to position [13, 0]
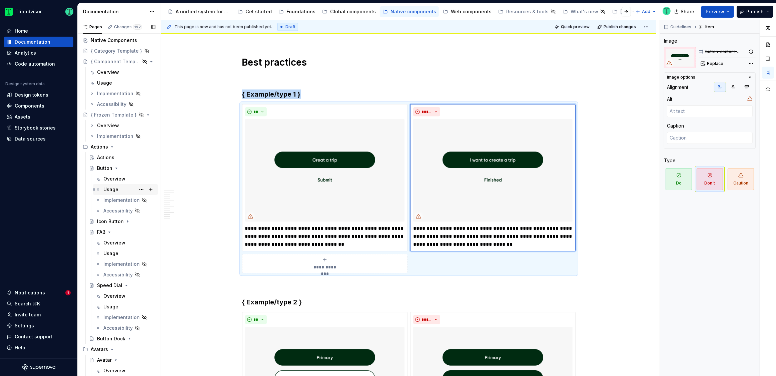
click at [114, 187] on div "Usage" at bounding box center [110, 189] width 15 height 7
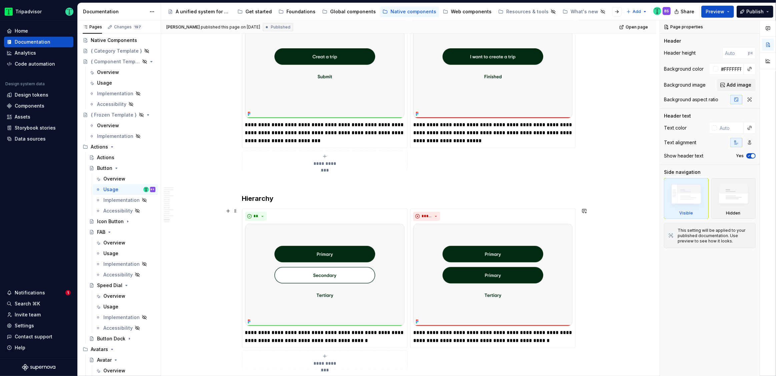
scroll to position [1507, 0]
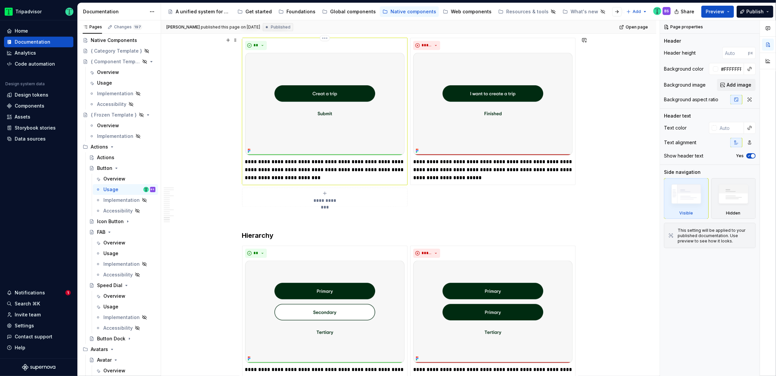
click at [364, 134] on img at bounding box center [324, 104] width 159 height 103
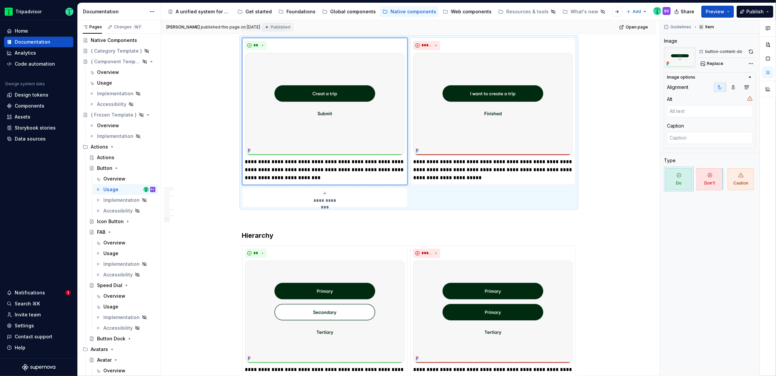
click at [751, 64] on div "Comments Open comments No comments yet Select ‘Comment’ from the block context …" at bounding box center [718, 198] width 116 height 356
click at [728, 83] on div "File: Altas Native Documentation" at bounding box center [709, 83] width 69 height 5
type textarea "*"
